Goal: Transaction & Acquisition: Book appointment/travel/reservation

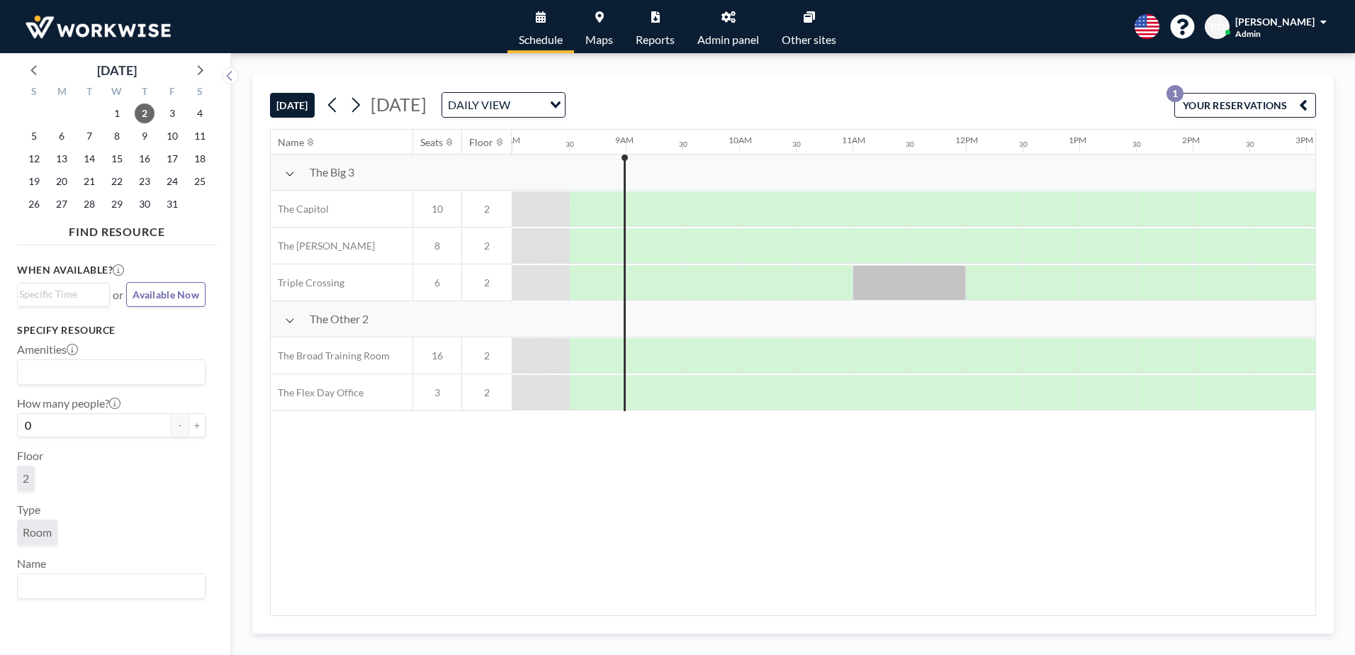
scroll to position [0, 907]
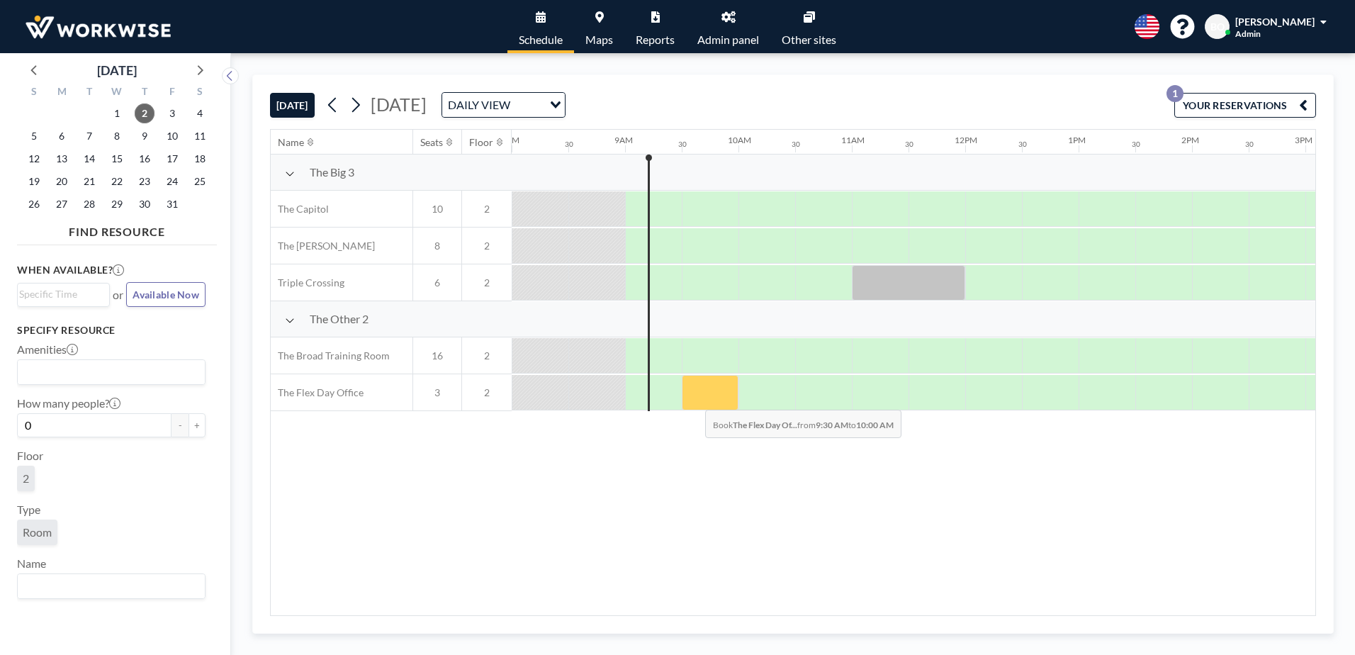
click at [694, 399] on div at bounding box center [710, 392] width 57 height 35
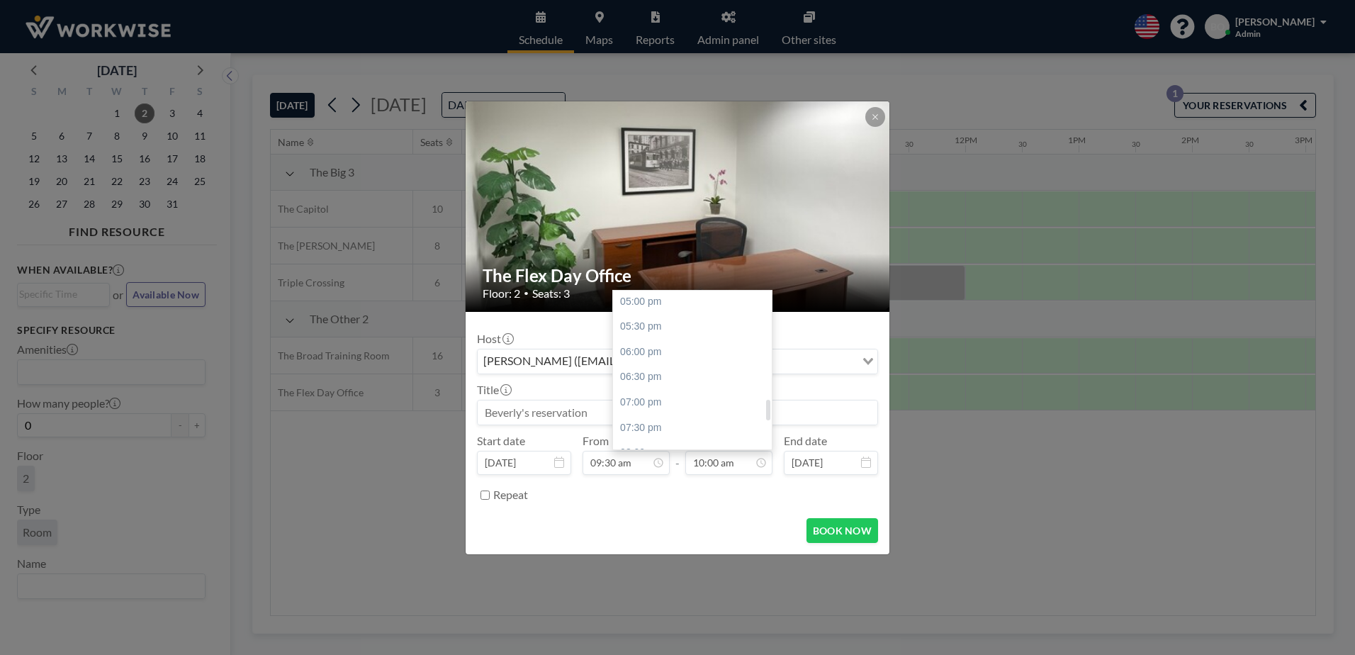
scroll to position [788, 0]
click at [653, 369] on div "05:00 pm" at bounding box center [696, 373] width 166 height 26
type input "05:00 pm"
click at [574, 364] on div "[PERSON_NAME] ([EMAIL_ADDRESS][DOMAIN_NAME])" at bounding box center [667, 359] width 378 height 21
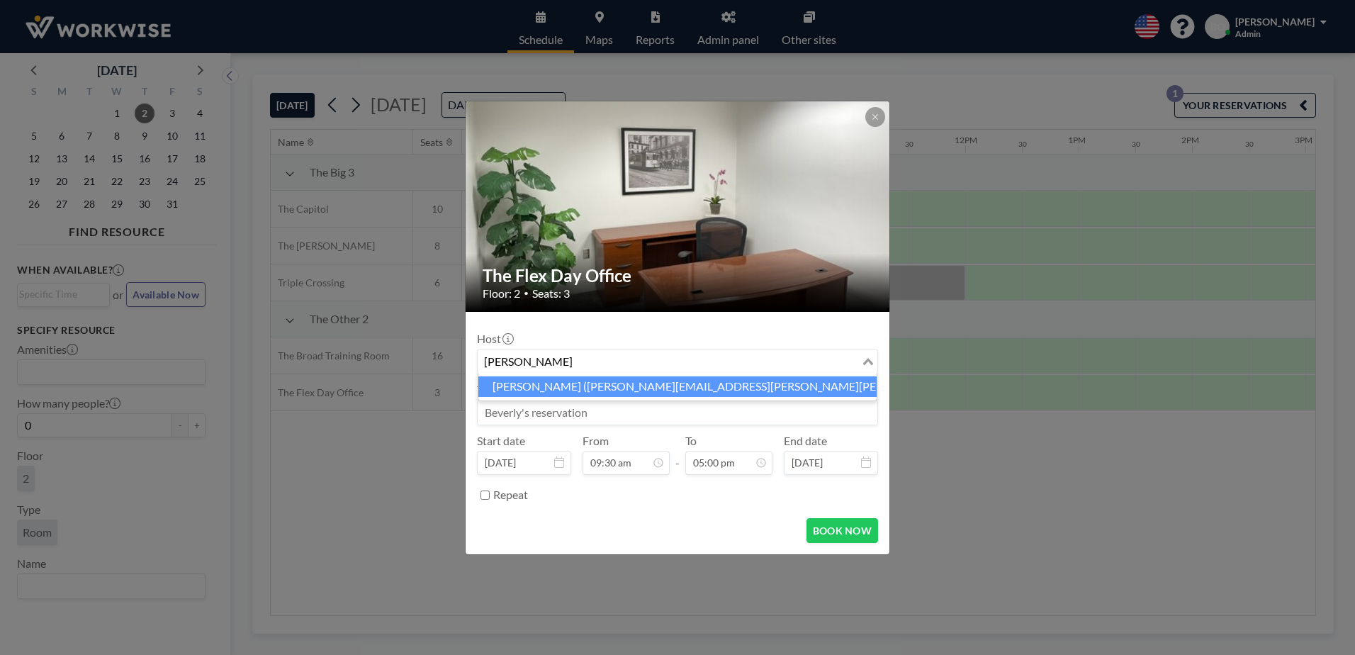
click at [583, 386] on li "[PERSON_NAME] ([PERSON_NAME][EMAIL_ADDRESS][PERSON_NAME][PERSON_NAME][DOMAIN_NA…" at bounding box center [678, 386] width 398 height 21
type input "[PERSON_NAME]"
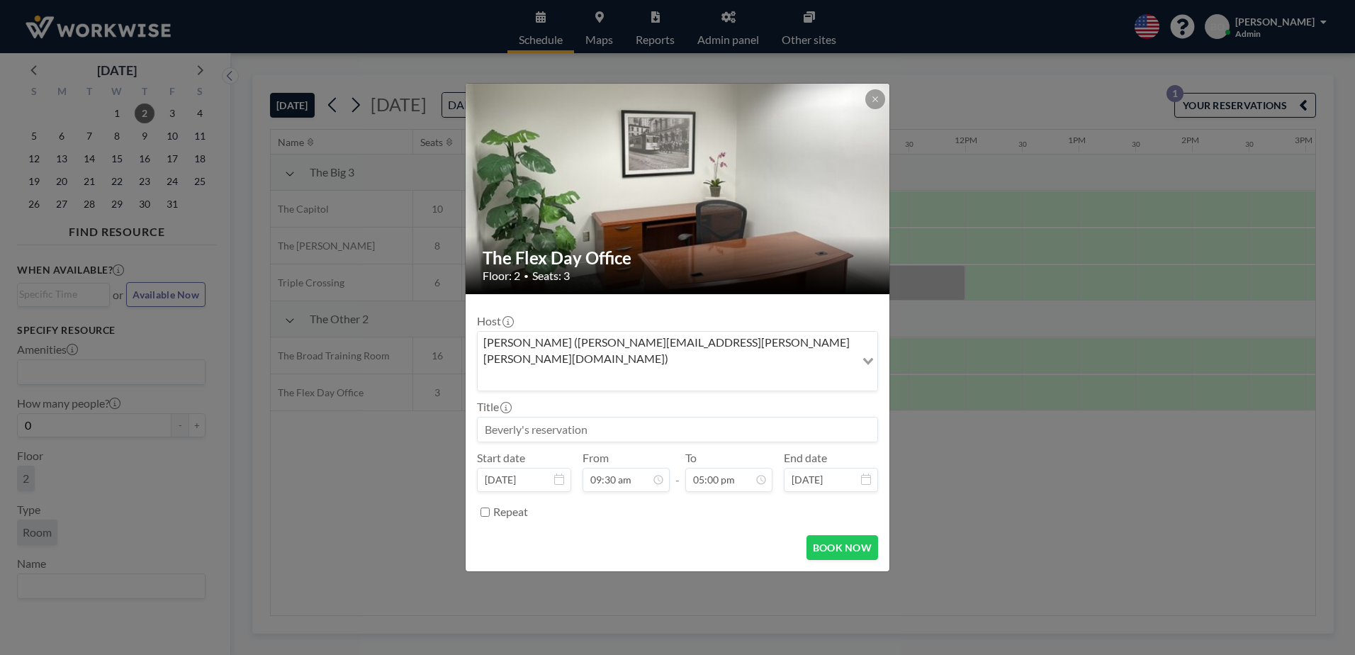
click at [578, 418] on input at bounding box center [678, 430] width 400 height 24
type input "[PERSON_NAME] Reservation"
click at [832, 535] on button "BOOK NOW" at bounding box center [843, 547] width 72 height 25
